Goal: Information Seeking & Learning: Learn about a topic

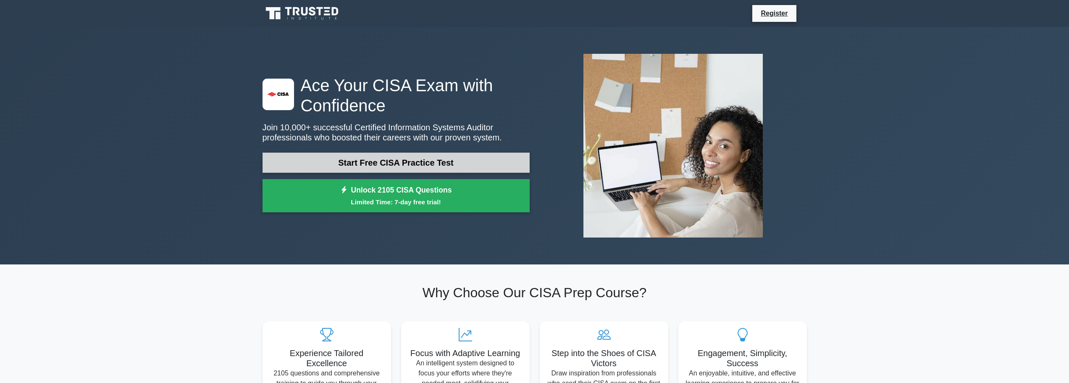
click at [452, 163] on link "Start Free CISA Practice Test" at bounding box center [396, 163] width 267 height 20
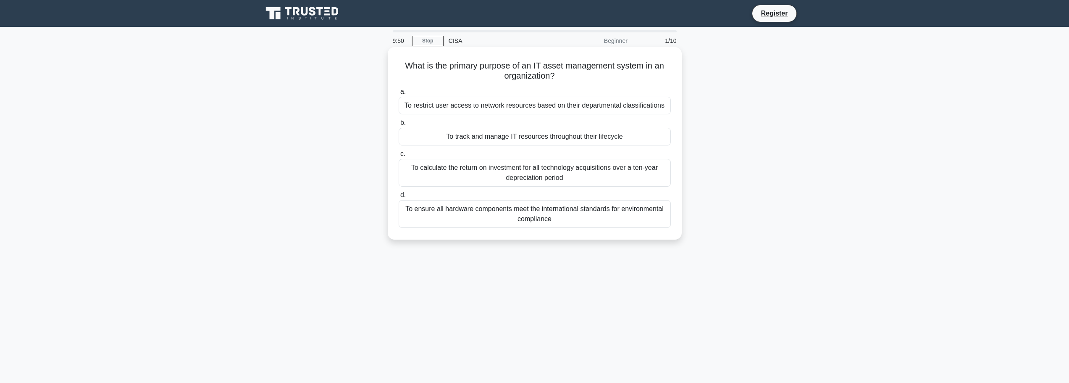
click at [529, 139] on div "To track and manage IT resources throughout their lifecycle" at bounding box center [535, 137] width 272 height 18
click at [399, 126] on input "b. To track and manage IT resources throughout their lifecycle" at bounding box center [399, 122] width 0 height 5
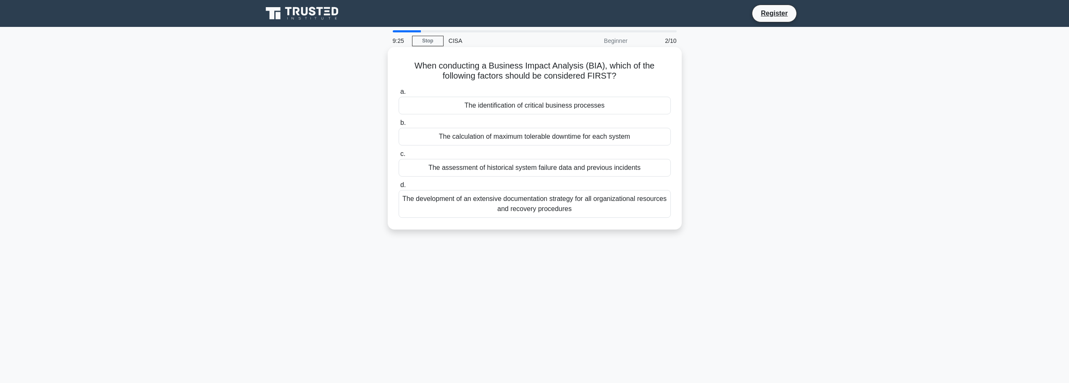
click at [550, 103] on div "The identification of critical business processes" at bounding box center [535, 106] width 272 height 18
click at [399, 95] on input "a. The identification of critical business processes" at bounding box center [399, 91] width 0 height 5
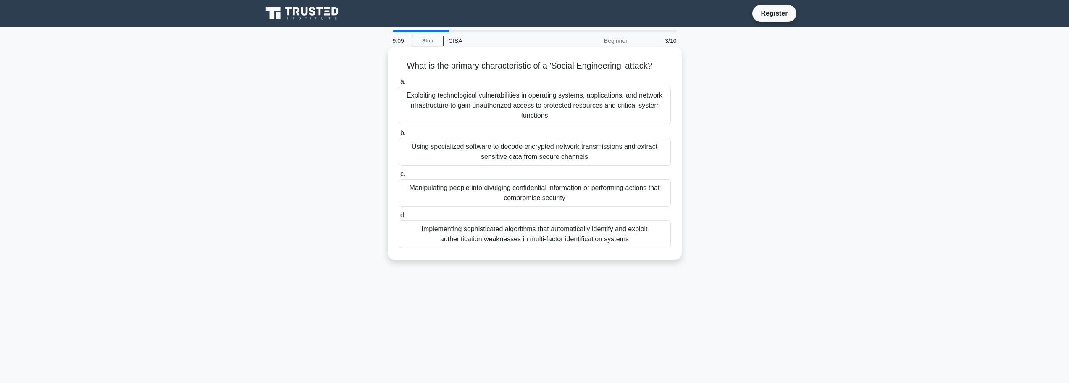
click at [562, 192] on div "Manipulating people into divulging confidential information or performing actio…" at bounding box center [535, 193] width 272 height 28
click at [399, 177] on input "c. Manipulating people into divulging confidential information or performing ac…" at bounding box center [399, 173] width 0 height 5
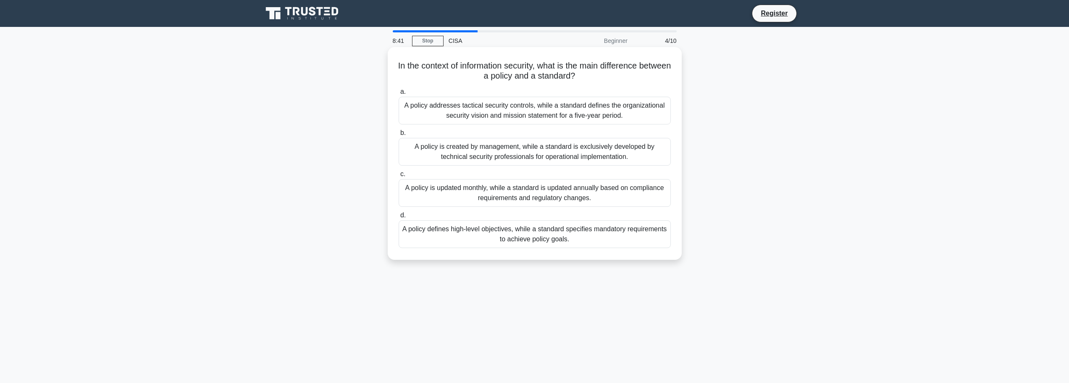
click at [559, 238] on div "A policy defines high-level objectives, while a standard specifies mandatory re…" at bounding box center [535, 234] width 272 height 28
click at [399, 218] on input "d. A policy defines high-level objectives, while a standard specifies mandatory…" at bounding box center [399, 215] width 0 height 5
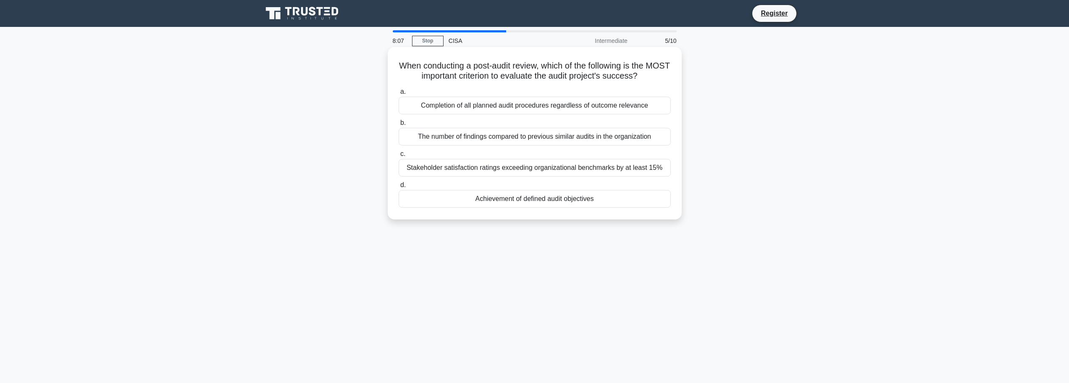
click at [555, 198] on div "Achievement of defined audit objectives" at bounding box center [535, 199] width 272 height 18
click at [399, 188] on input "d. Achievement of defined audit objectives" at bounding box center [399, 184] width 0 height 5
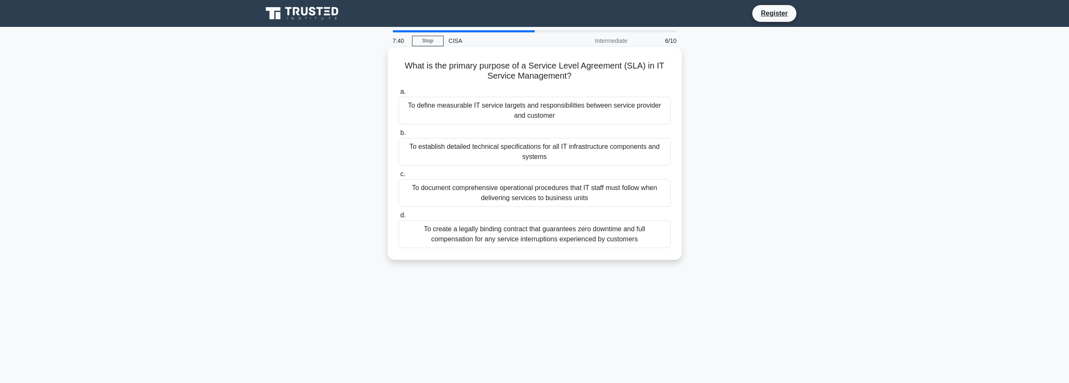
click at [539, 106] on div "To define measurable IT service targets and responsibilities between service pr…" at bounding box center [535, 111] width 272 height 28
click at [399, 95] on input "a. To define measurable IT service targets and responsibilities between service…" at bounding box center [399, 91] width 0 height 5
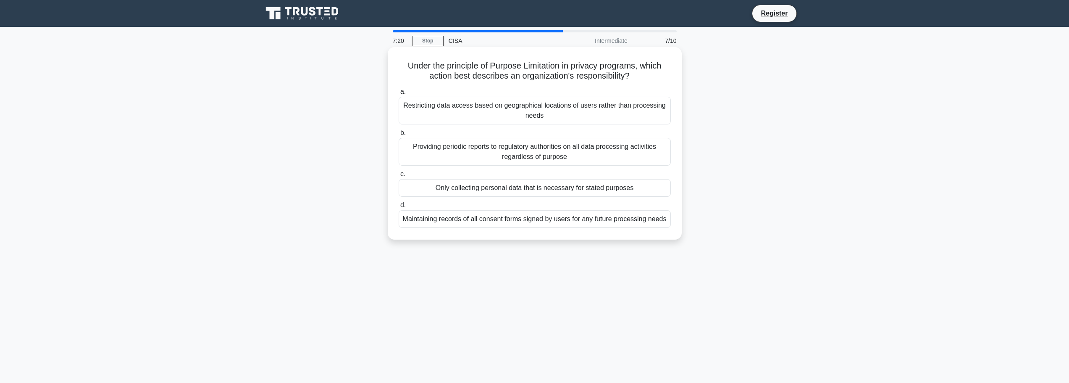
click at [592, 190] on div "Only collecting personal data that is necessary for stated purposes" at bounding box center [535, 188] width 272 height 18
click at [399, 177] on input "c. Only collecting personal data that is necessary for stated purposes" at bounding box center [399, 173] width 0 height 5
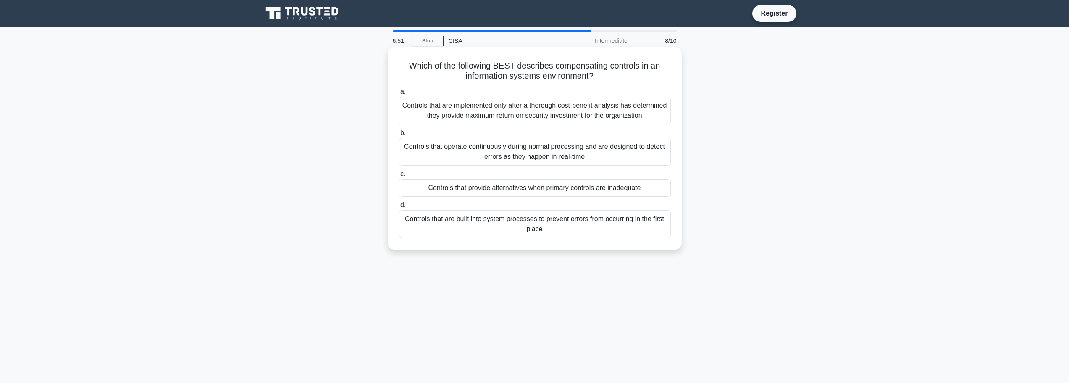
click at [602, 224] on div "Controls that are built into system processes to prevent errors from occurring …" at bounding box center [535, 224] width 272 height 28
click at [399, 208] on input "d. Controls that are built into system processes to prevent errors from occurri…" at bounding box center [399, 205] width 0 height 5
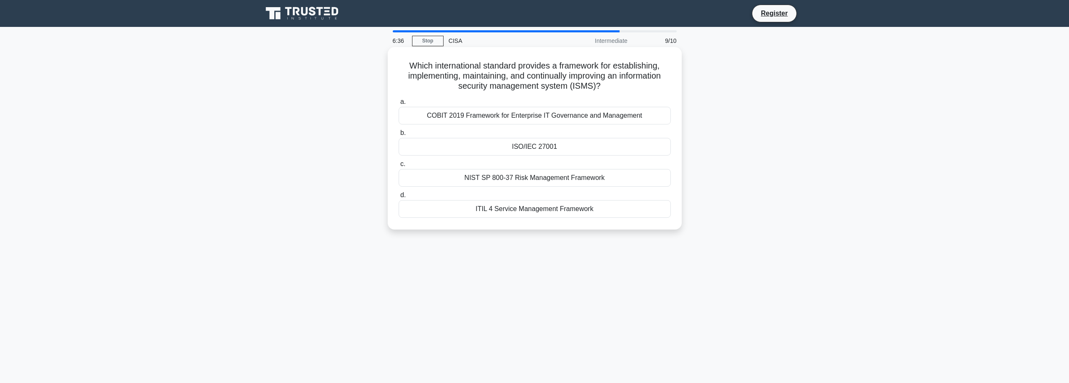
click at [600, 147] on div "ISO/IEC 27001" at bounding box center [535, 147] width 272 height 18
click at [399, 136] on input "b. ISO/IEC 27001" at bounding box center [399, 132] width 0 height 5
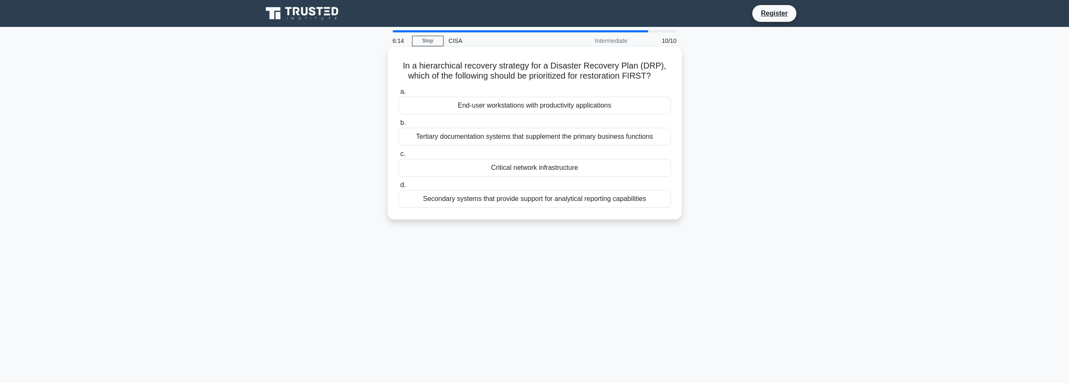
click at [587, 171] on div "Critical network infrastructure" at bounding box center [535, 168] width 272 height 18
click at [399, 157] on input "c. Critical network infrastructure" at bounding box center [399, 153] width 0 height 5
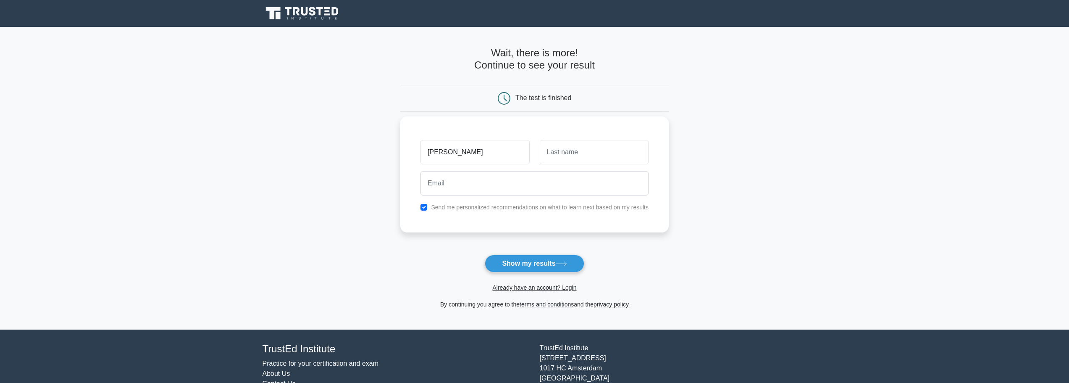
type input "[PERSON_NAME]"
type input "s"
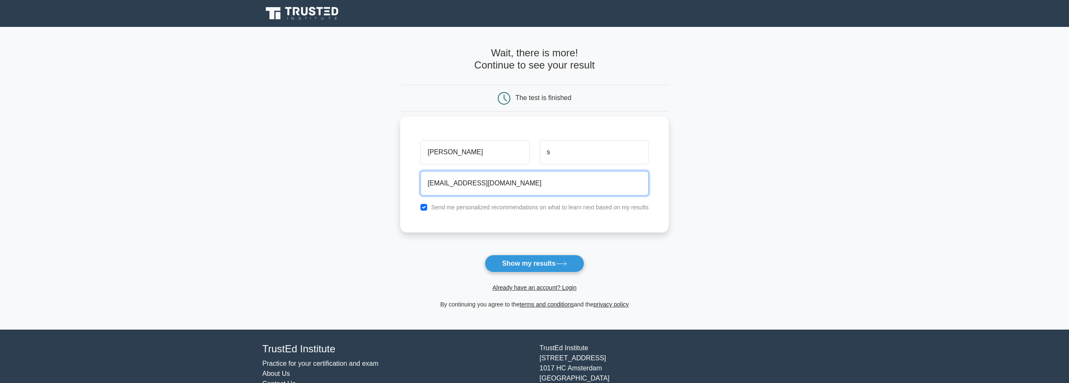
click at [455, 181] on input "[EMAIL_ADDRESS][DOMAIN_NAME]" at bounding box center [535, 183] width 228 height 24
type input "manager1373@gmail.com"
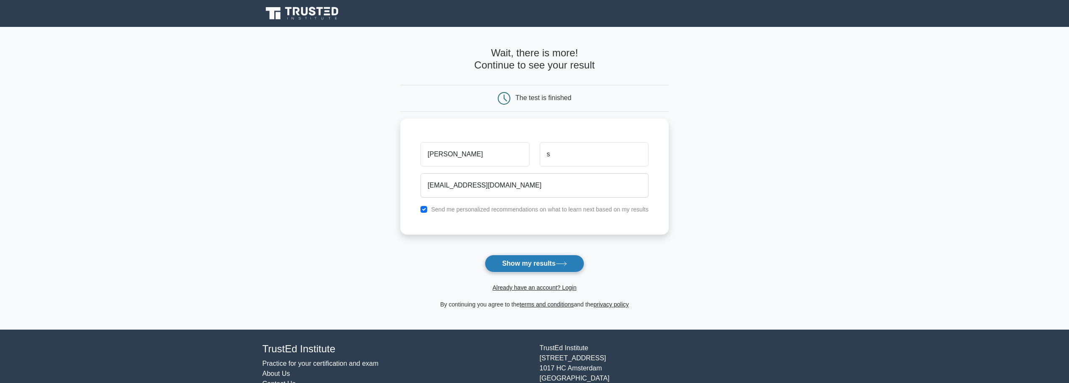
click at [542, 264] on button "Show my results" at bounding box center [534, 264] width 99 height 18
click at [542, 264] on form "Wait, there is more! Continue to see your result The test is finished anupam s" at bounding box center [534, 178] width 268 height 262
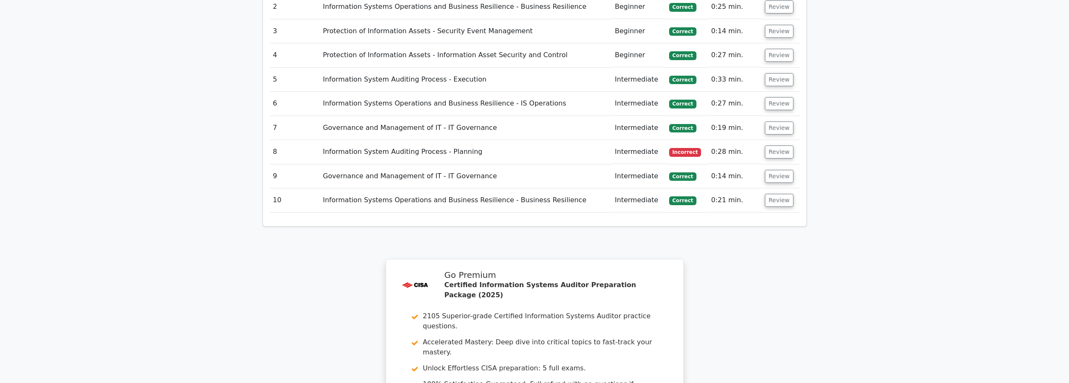
scroll to position [1092, 0]
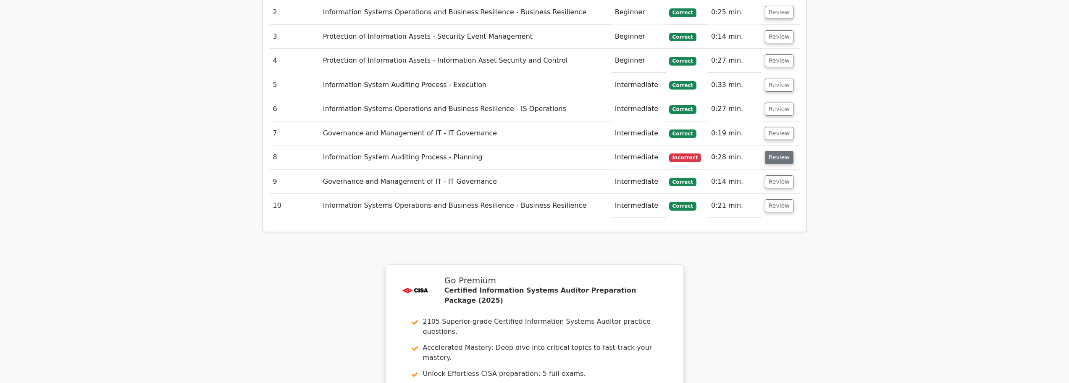
click at [776, 151] on button "Review" at bounding box center [779, 157] width 29 height 13
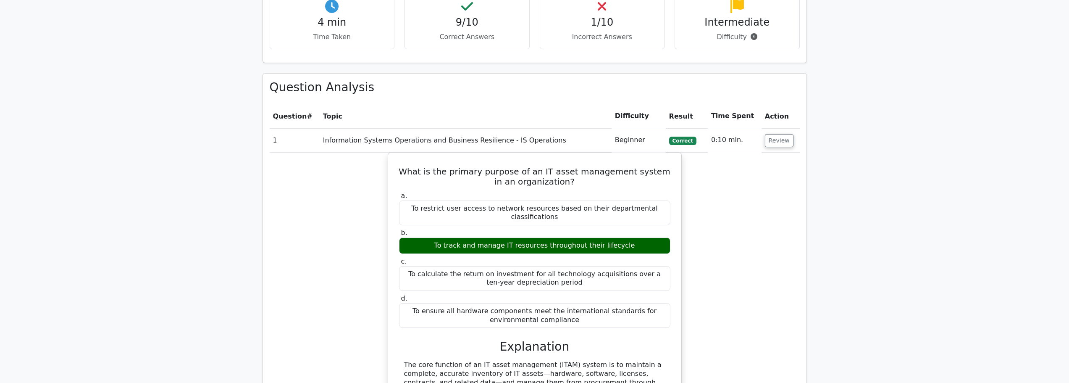
scroll to position [630, 0]
